Goal: Task Accomplishment & Management: Manage account settings

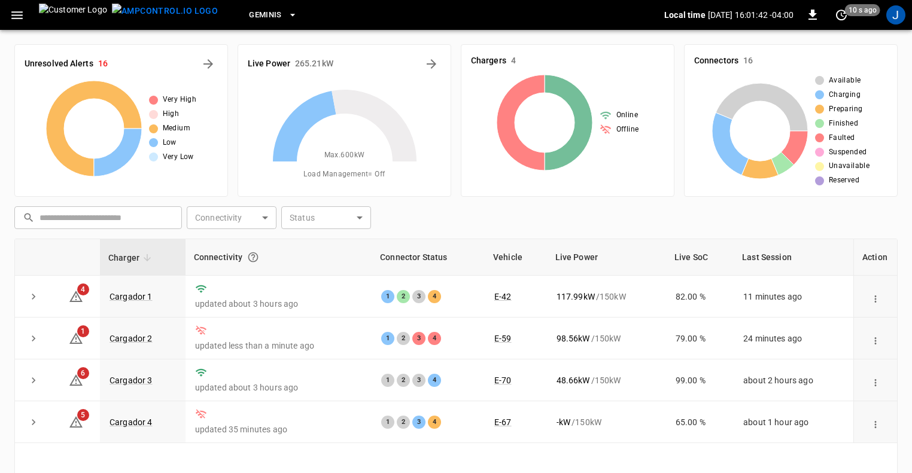
click at [885, 20] on div "J" at bounding box center [895, 15] width 23 height 23
click at [892, 19] on div "J" at bounding box center [895, 14] width 19 height 19
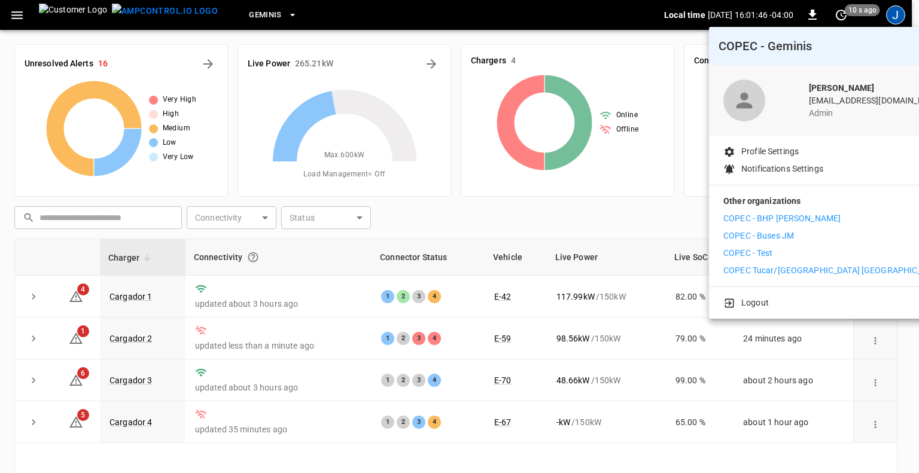
click at [794, 269] on p "COPEC Tucar/[GEOGRAPHIC_DATA] [GEOGRAPHIC_DATA]" at bounding box center [833, 270] width 220 height 13
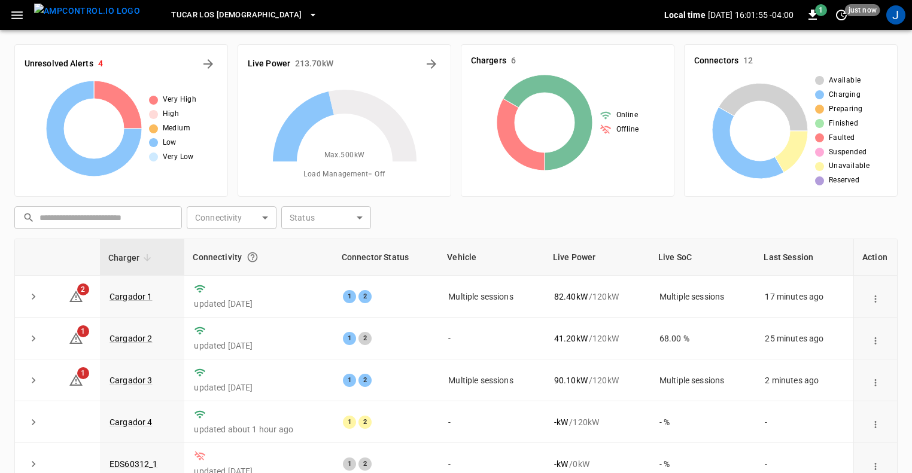
click at [16, 16] on icon "button" at bounding box center [17, 15] width 15 height 15
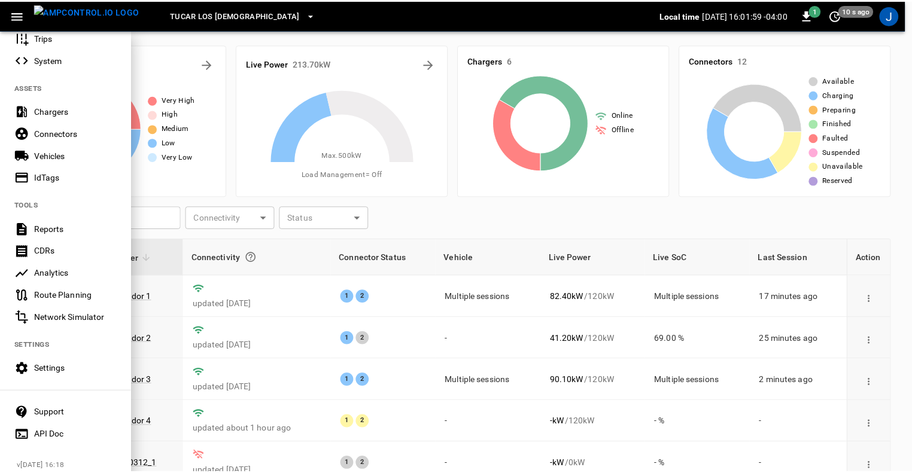
scroll to position [217, 0]
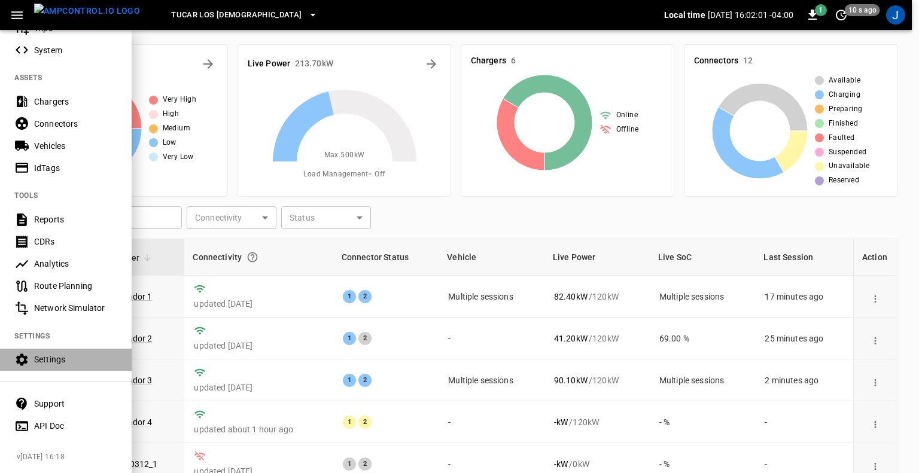
click at [55, 353] on div "Settings" at bounding box center [75, 359] width 83 height 12
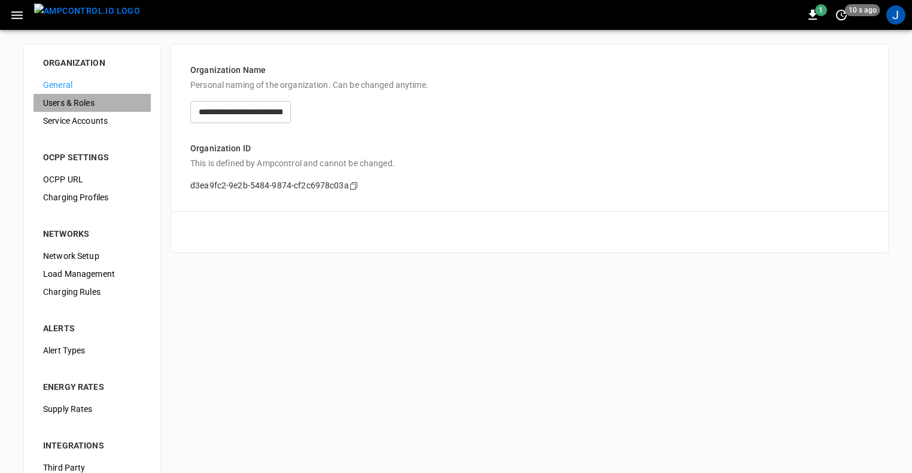
click at [83, 99] on span "Users & Roles" at bounding box center [92, 103] width 98 height 13
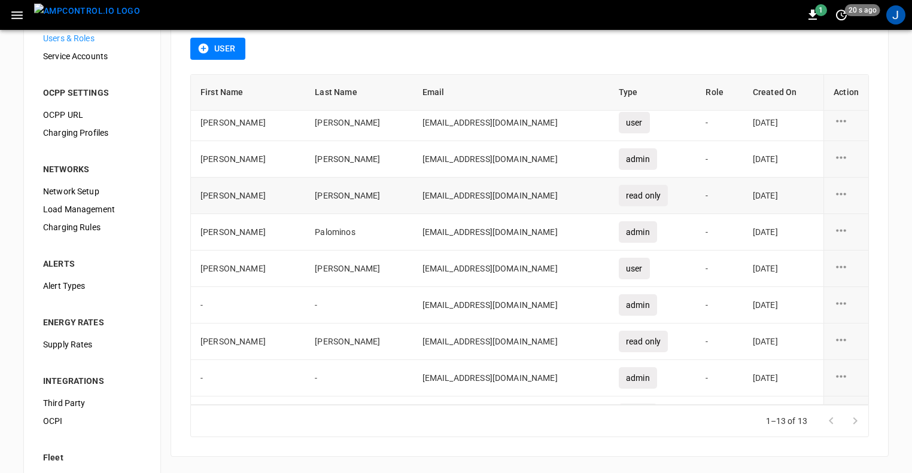
scroll to position [38, 0]
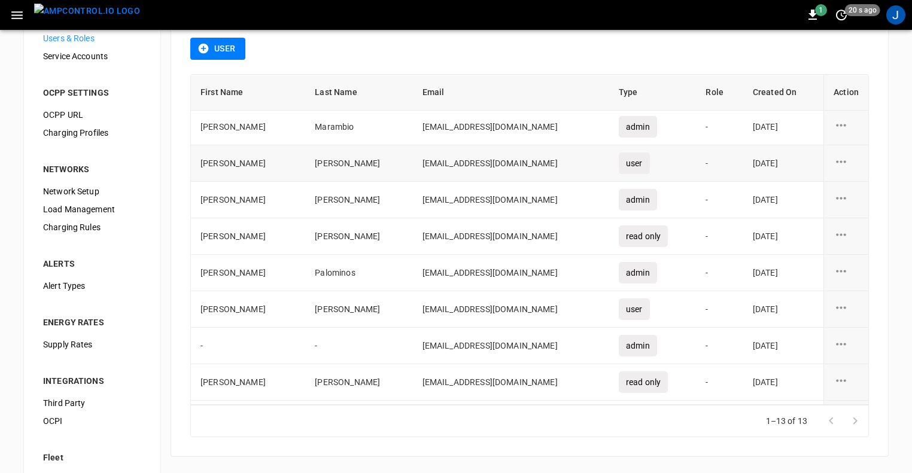
click at [836, 161] on icon "user action options" at bounding box center [840, 161] width 15 height 15
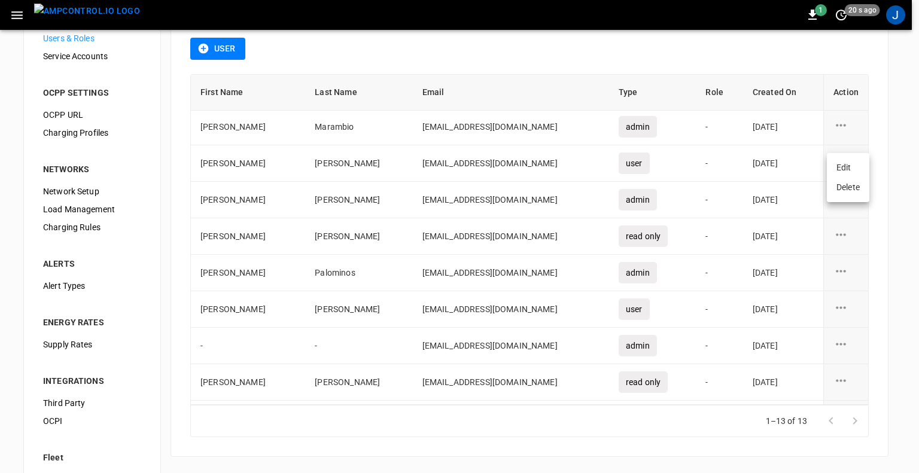
click at [910, 141] on div at bounding box center [459, 236] width 919 height 473
